Goal: Task Accomplishment & Management: Complete application form

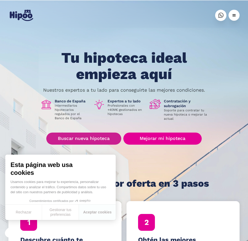
click at [100, 138] on link "Buscar nueva hipoteca" at bounding box center [83, 139] width 75 height 12
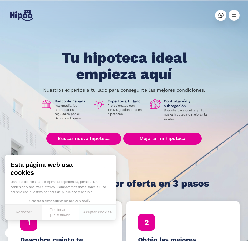
click at [27, 212] on button "Rechazar" at bounding box center [23, 213] width 37 height 16
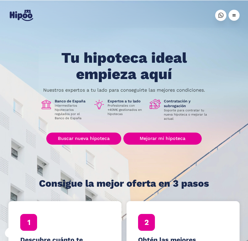
click at [233, 16] on div "menu" at bounding box center [233, 15] width 5 height 5
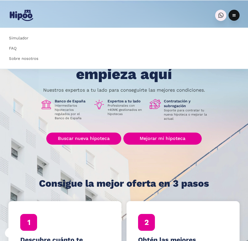
click at [222, 13] on img at bounding box center [220, 15] width 5 height 5
